Goal: Check status: Check status

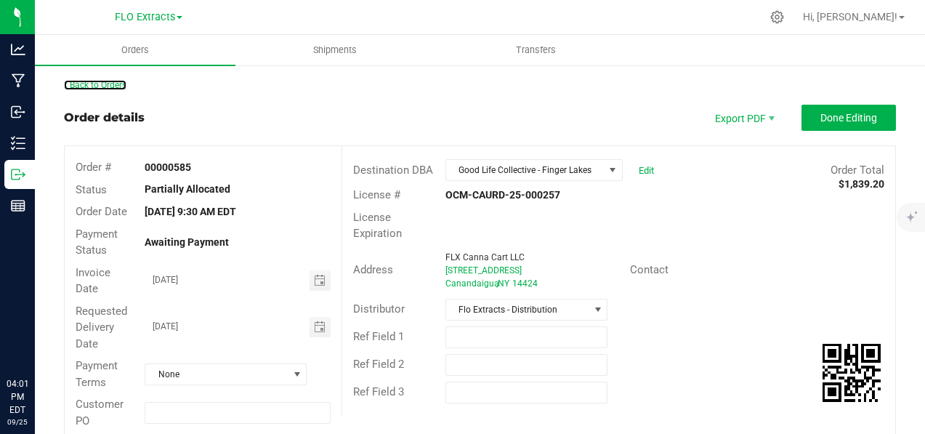
drag, startPoint x: 0, startPoint y: 0, endPoint x: 484, endPoint y: 206, distance: 526.0
click at [116, 87] on link "Back to Orders" at bounding box center [95, 85] width 63 height 10
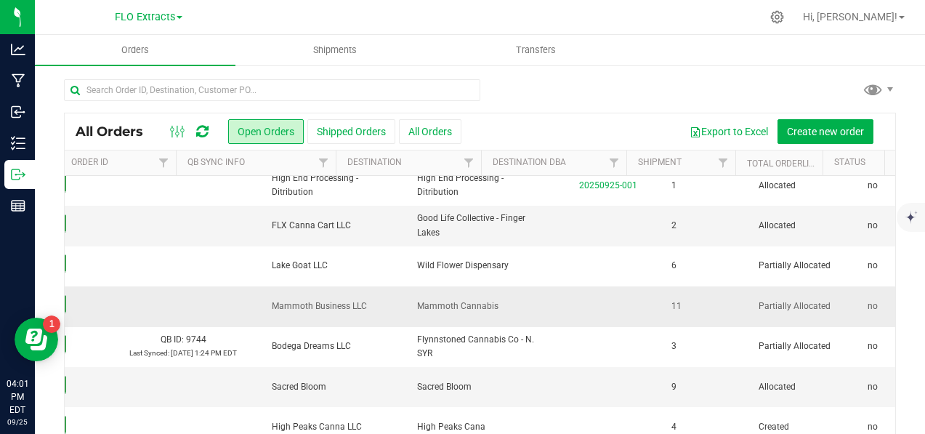
scroll to position [0, 165]
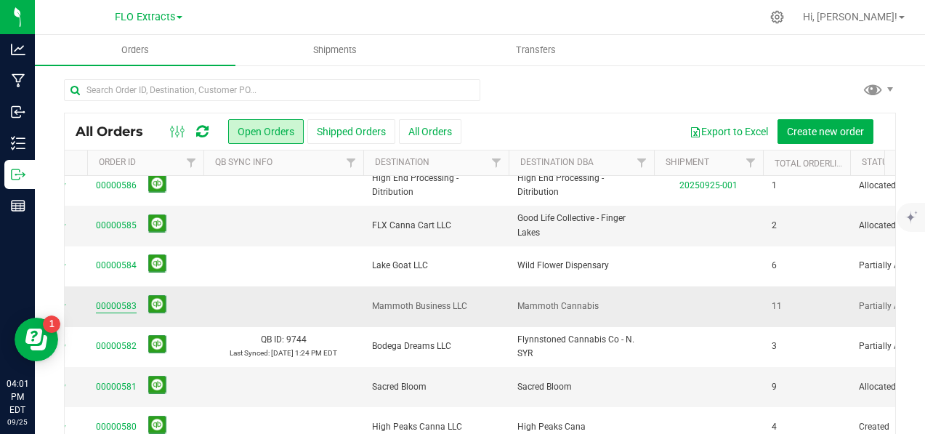
click at [116, 302] on link "00000583" at bounding box center [116, 306] width 41 height 14
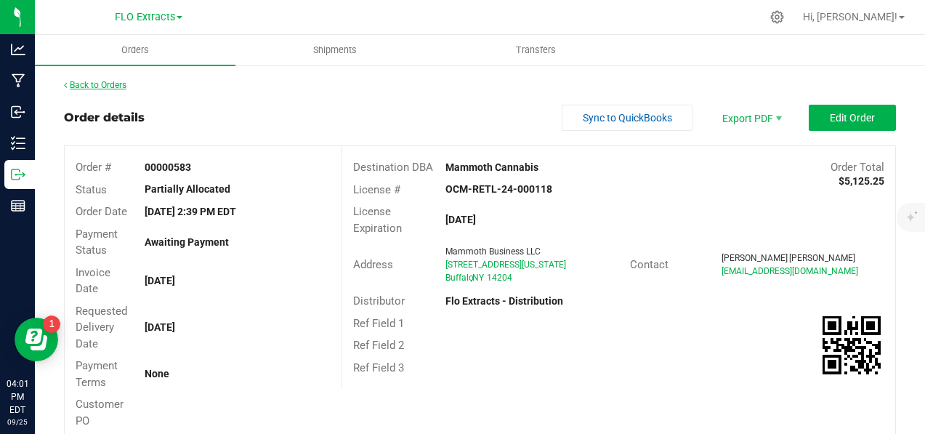
click at [100, 84] on link "Back to Orders" at bounding box center [95, 85] width 63 height 10
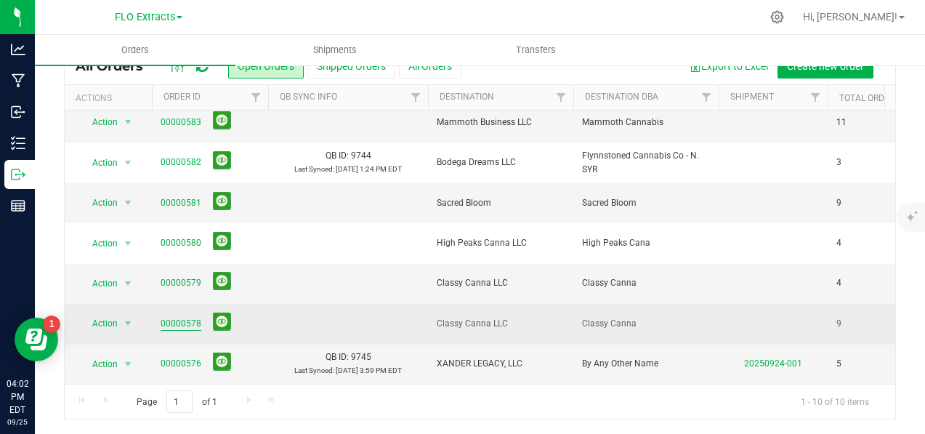
click at [188, 317] on link "00000578" at bounding box center [181, 324] width 41 height 14
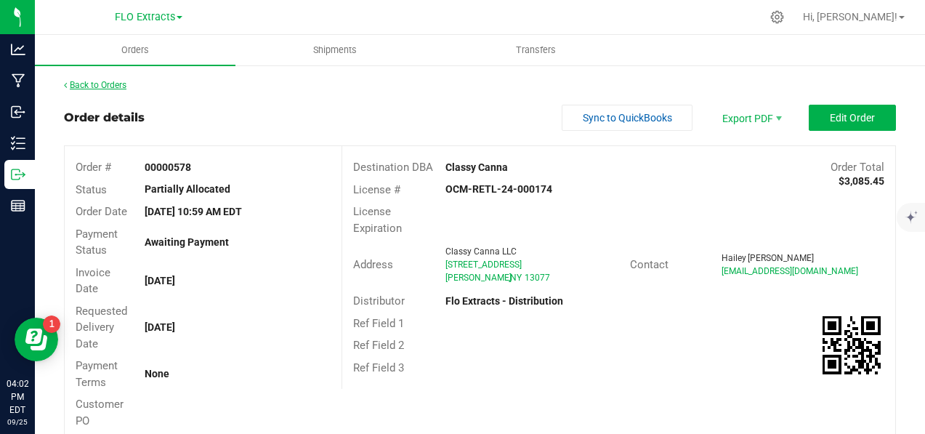
click at [98, 89] on link "Back to Orders" at bounding box center [95, 85] width 63 height 10
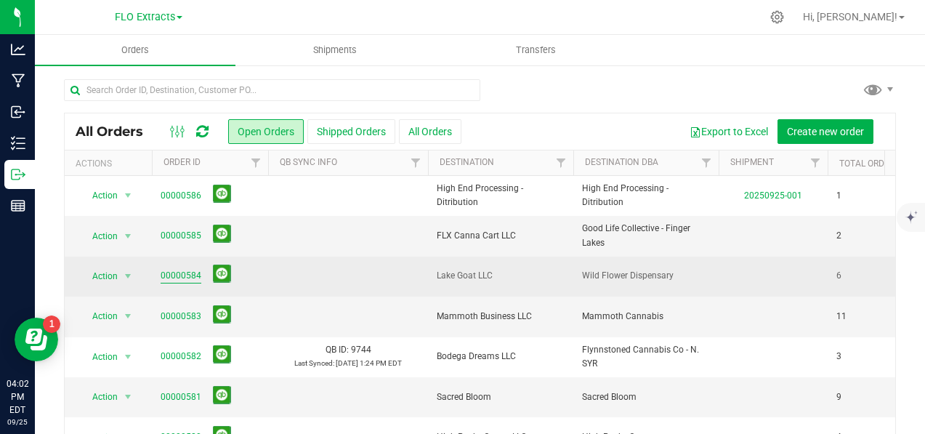
click at [182, 272] on link "00000584" at bounding box center [181, 276] width 41 height 14
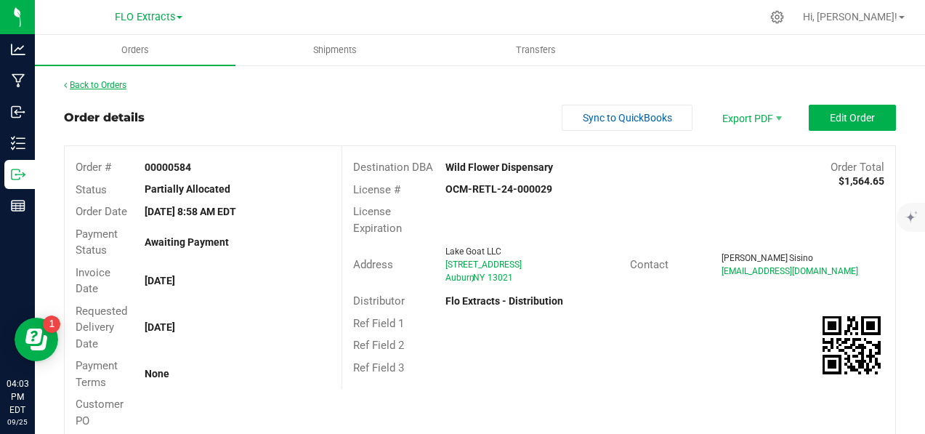
click at [93, 80] on link "Back to Orders" at bounding box center [95, 85] width 63 height 10
